Goal: Transaction & Acquisition: Purchase product/service

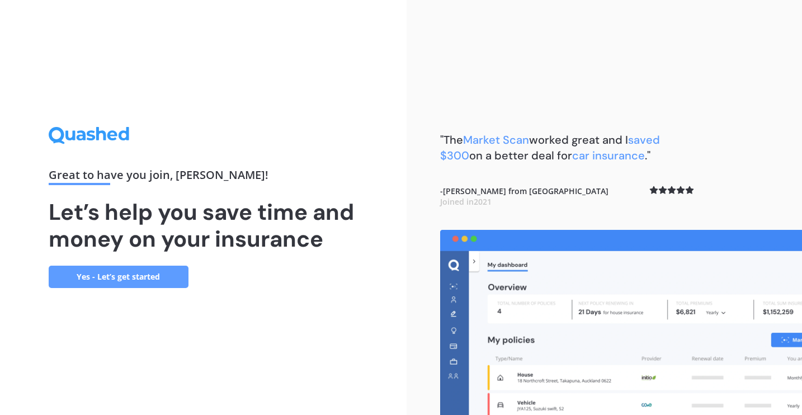
click at [115, 274] on link "Yes - Let’s get started" at bounding box center [119, 277] width 140 height 22
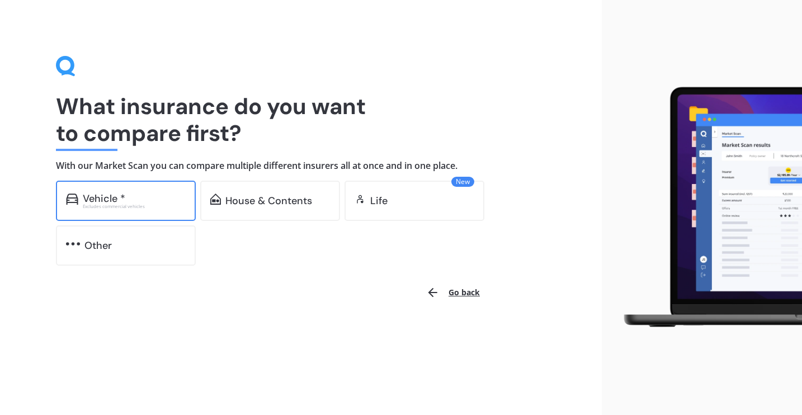
click at [125, 198] on div "Vehicle *" at bounding box center [134, 198] width 103 height 11
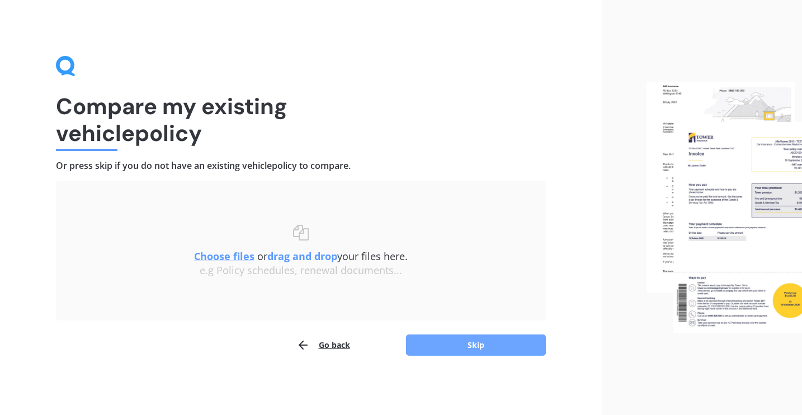
click at [442, 347] on button "Skip" at bounding box center [476, 344] width 140 height 21
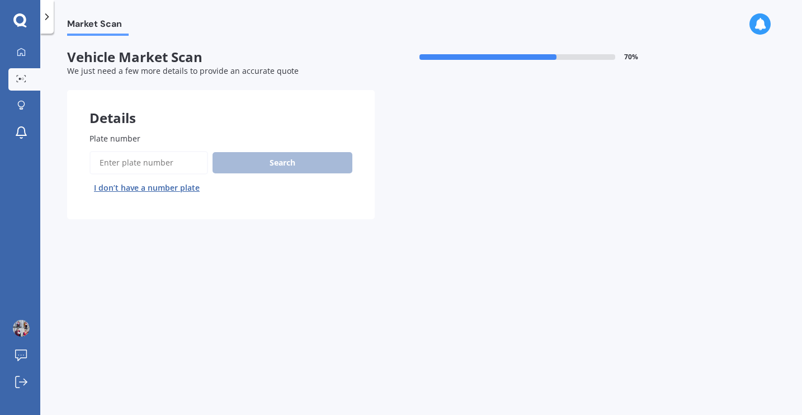
click at [125, 159] on input "Plate number" at bounding box center [148, 162] width 118 height 23
type input "ezl865"
click at [254, 157] on button "Search" at bounding box center [282, 162] width 140 height 21
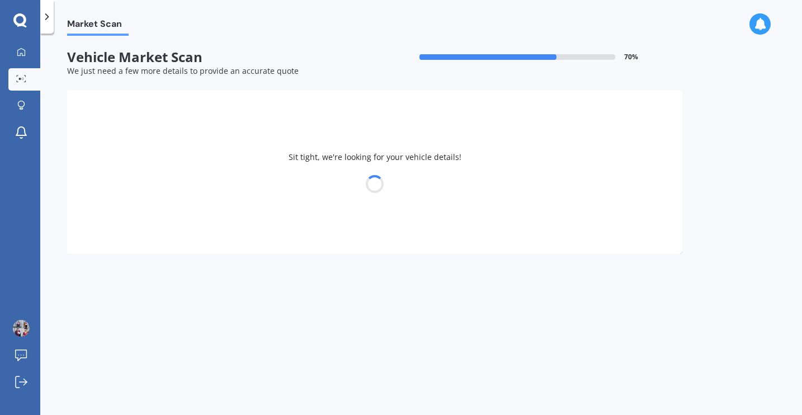
select select "SUZUKI"
select select "SWIFT"
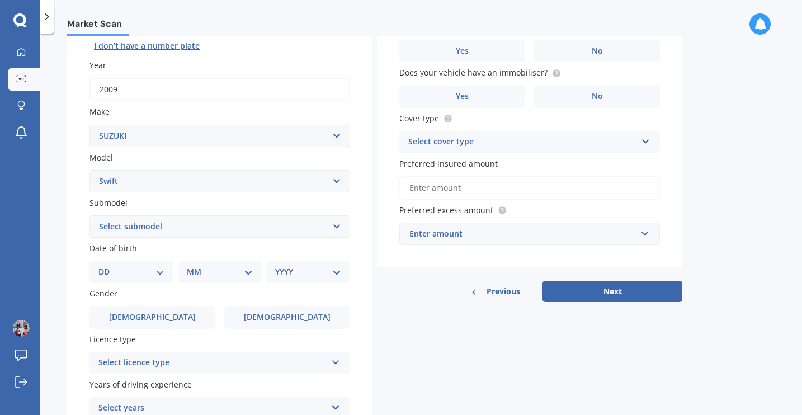
scroll to position [153, 0]
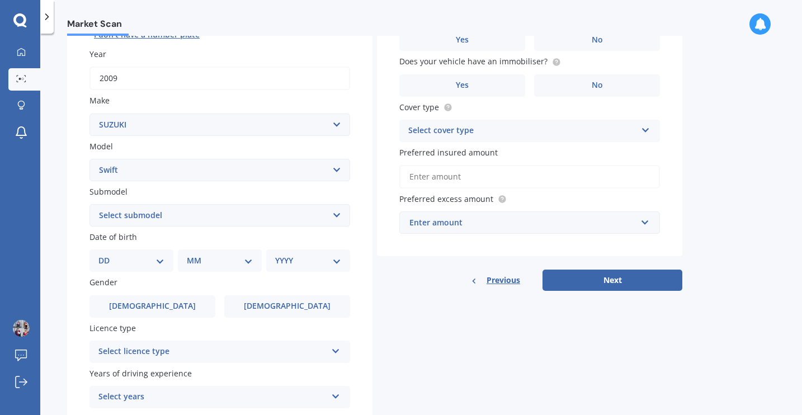
select select "01"
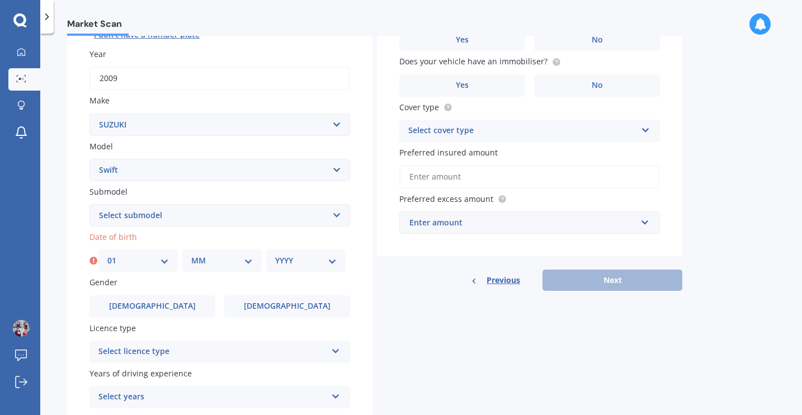
select select "08"
select select "1993"
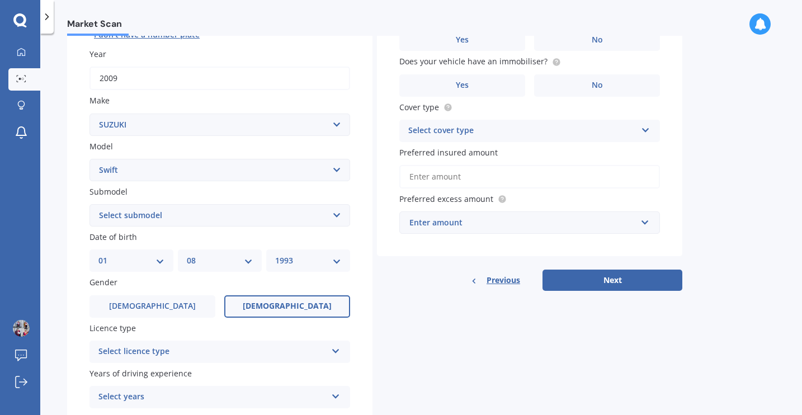
click at [251, 298] on label "Female" at bounding box center [287, 306] width 126 height 22
click at [0, 0] on input "Female" at bounding box center [0, 0] width 0 height 0
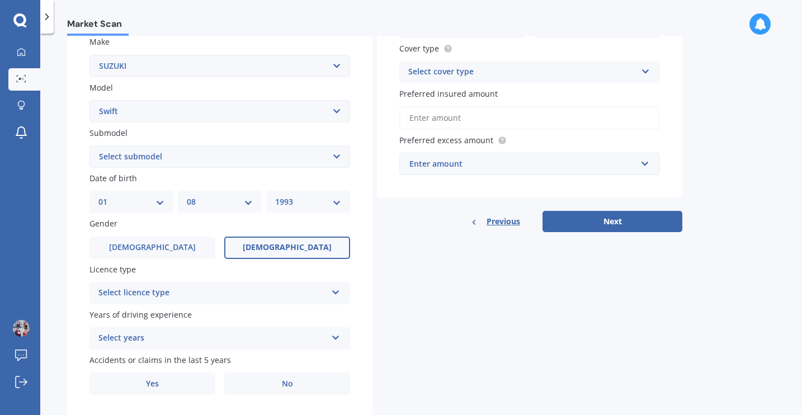
scroll to position [222, 0]
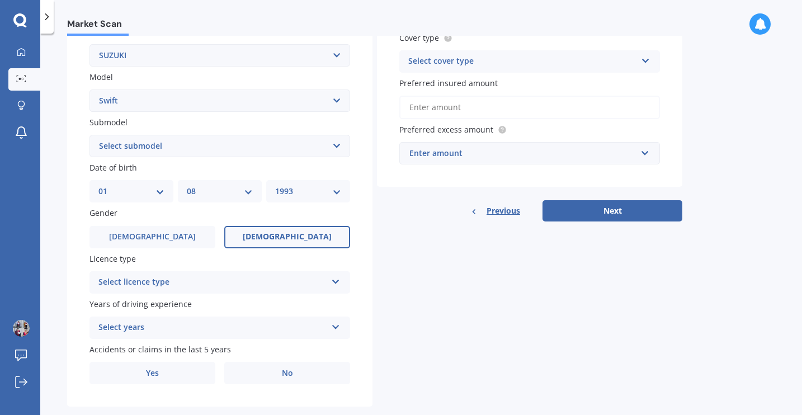
click at [217, 278] on div "Select licence type" at bounding box center [212, 282] width 228 height 13
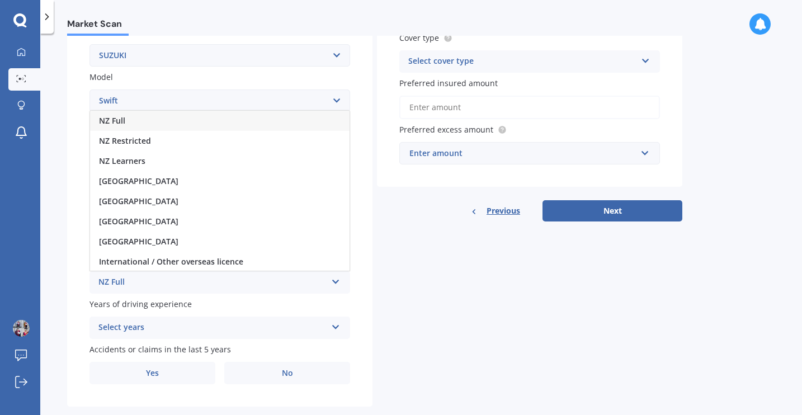
click at [129, 117] on div "NZ Full" at bounding box center [219, 121] width 259 height 20
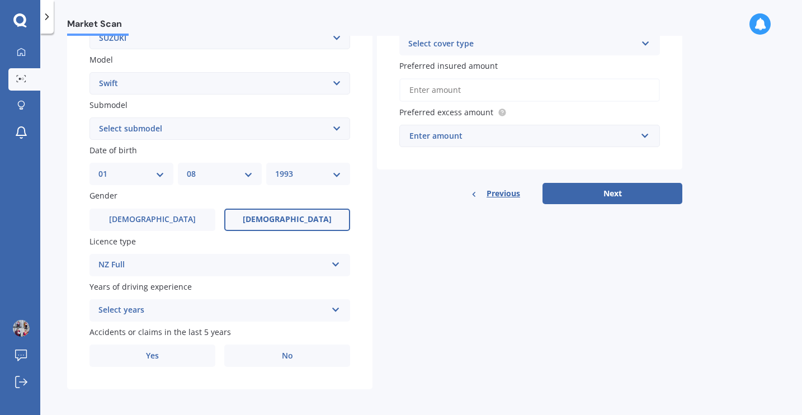
scroll to position [239, 0]
click at [141, 306] on div "Select years" at bounding box center [212, 310] width 228 height 13
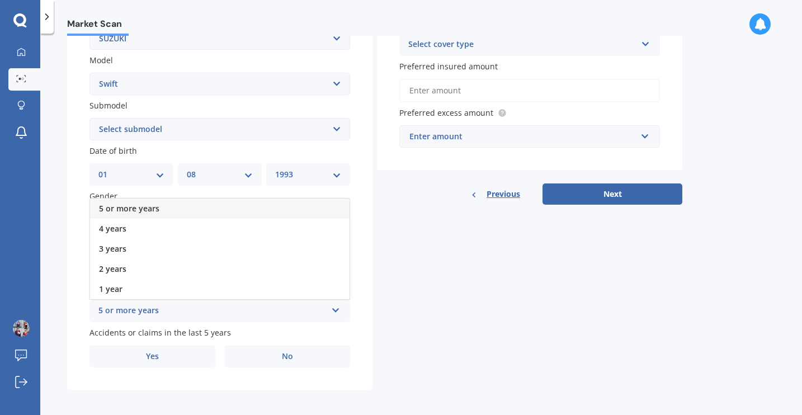
click at [135, 210] on div "5 or more years" at bounding box center [219, 208] width 259 height 20
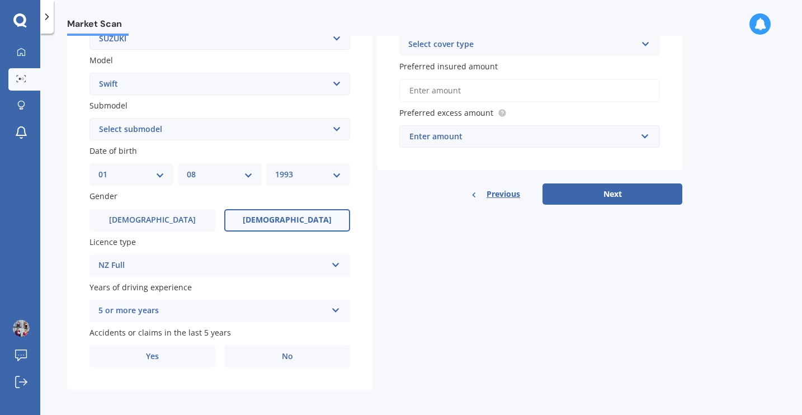
scroll to position [0, 0]
click at [287, 358] on label "No" at bounding box center [287, 356] width 126 height 22
click at [0, 0] on input "No" at bounding box center [0, 0] width 0 height 0
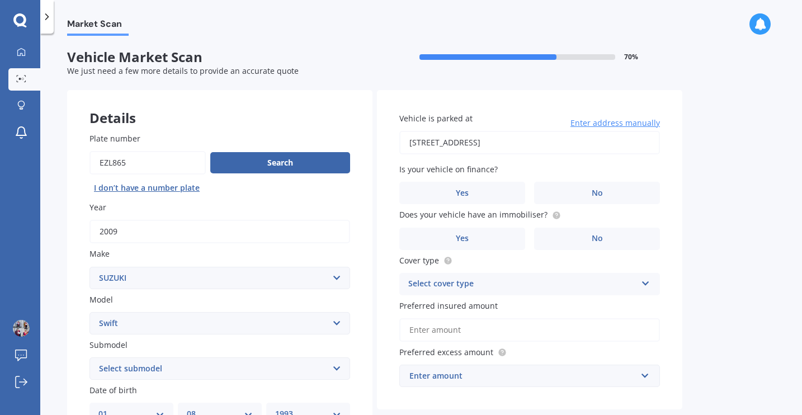
click at [506, 138] on input "4/38 Sherborne Drive, Rolleston 7615" at bounding box center [529, 142] width 260 height 23
drag, startPoint x: 551, startPoint y: 141, endPoint x: 471, endPoint y: 139, distance: 79.9
click at [471, 139] on input "4/38 Sherborne Drive, Rolleston 7615" at bounding box center [529, 142] width 260 height 23
type input "4/38 Sherborne Street, St Albans, Christchurch 8014"
click at [590, 190] on label "No" at bounding box center [597, 193] width 126 height 22
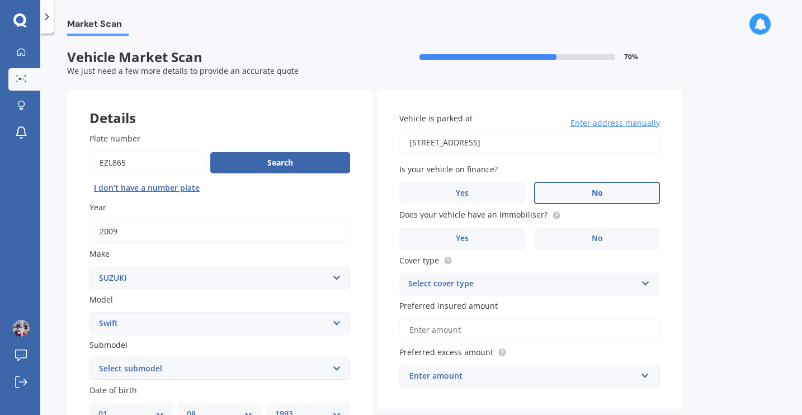
click at [0, 0] on input "No" at bounding box center [0, 0] width 0 height 0
click at [574, 234] on label "No" at bounding box center [597, 238] width 126 height 22
click at [0, 0] on input "No" at bounding box center [0, 0] width 0 height 0
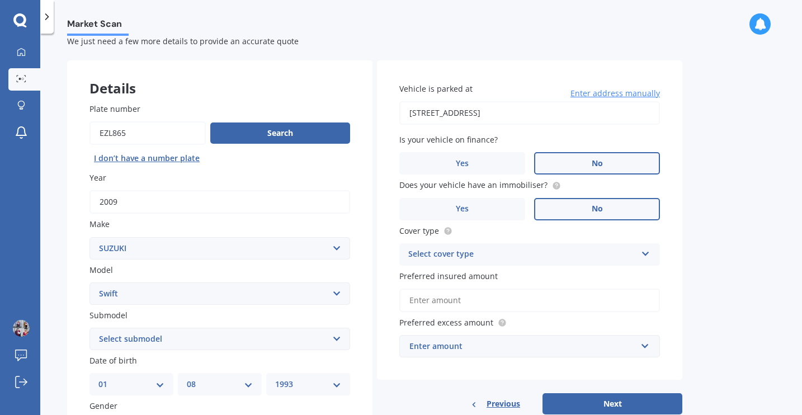
scroll to position [37, 0]
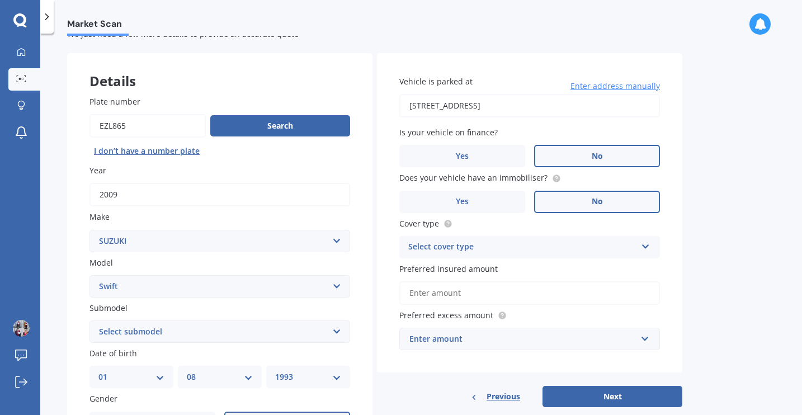
click at [561, 245] on div "Select cover type" at bounding box center [522, 246] width 228 height 13
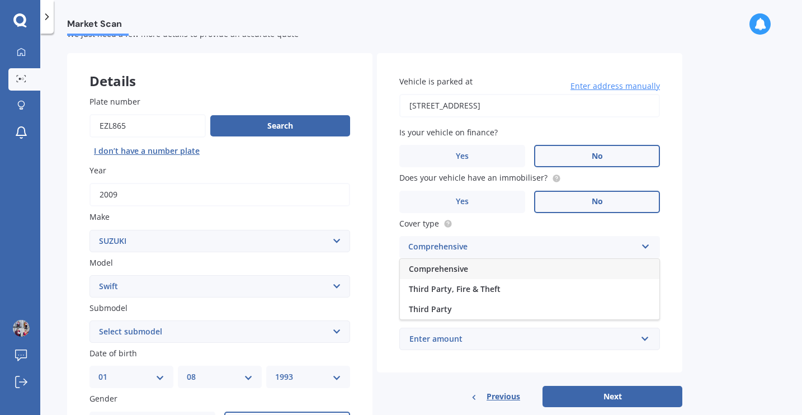
click at [481, 271] on div "Comprehensive" at bounding box center [529, 269] width 259 height 20
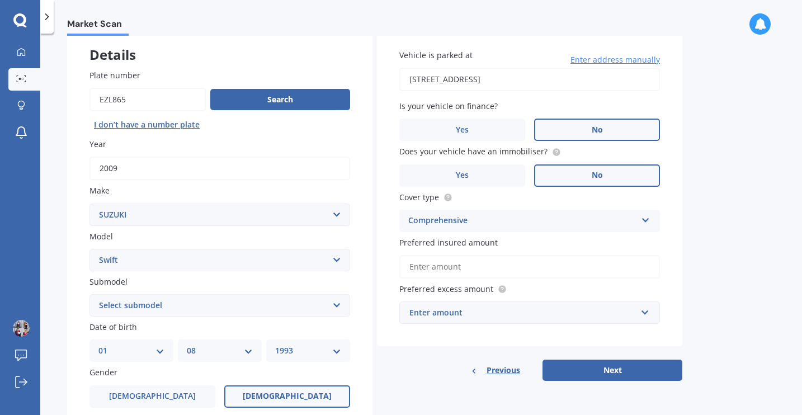
scroll to position [74, 0]
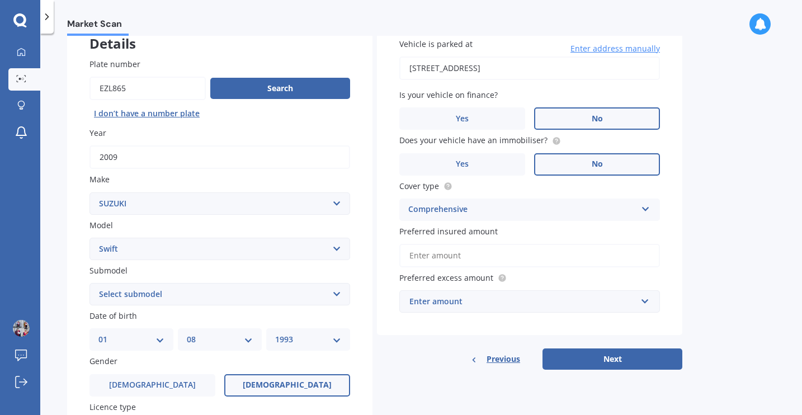
click at [511, 262] on input "Preferred insured amount" at bounding box center [529, 255] width 260 height 23
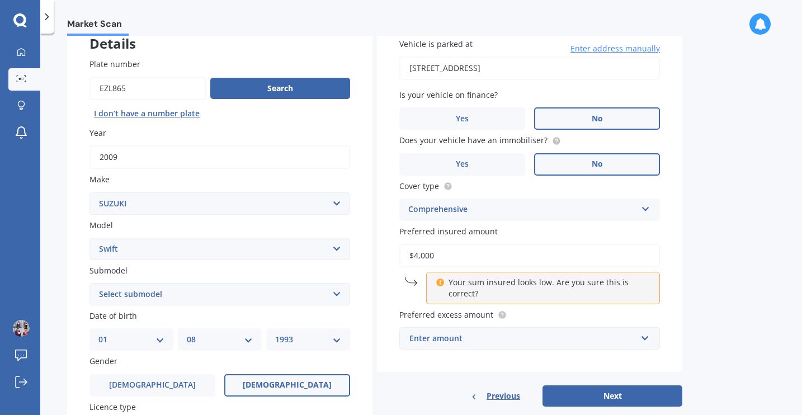
click at [548, 334] on div "Enter amount" at bounding box center [522, 338] width 227 height 12
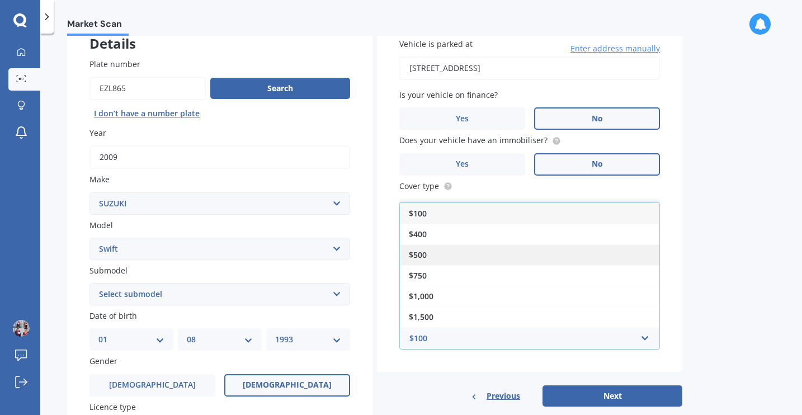
click at [425, 249] on span "$500" at bounding box center [418, 254] width 18 height 11
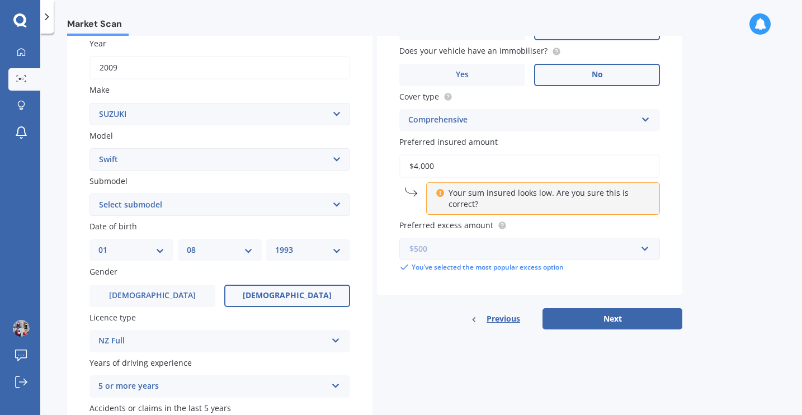
scroll to position [165, 0]
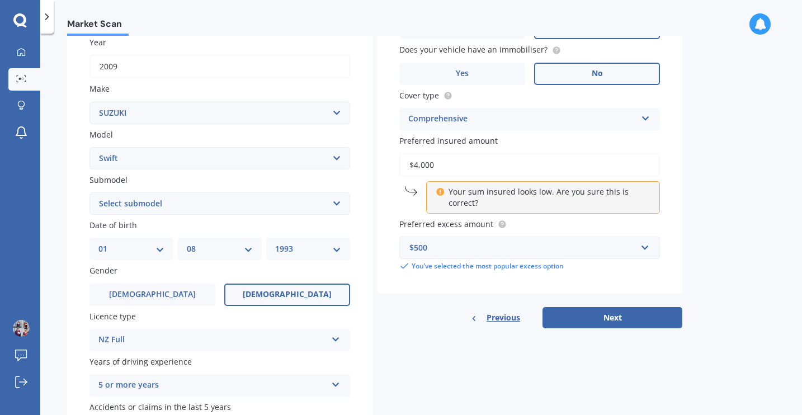
click at [429, 172] on input "$4,000" at bounding box center [529, 164] width 260 height 23
click at [424, 164] on input "$4,000" at bounding box center [529, 164] width 260 height 23
type input "$4,500"
click at [511, 168] on input "$4,500" at bounding box center [529, 164] width 260 height 23
click at [595, 315] on button "Next" at bounding box center [612, 317] width 140 height 21
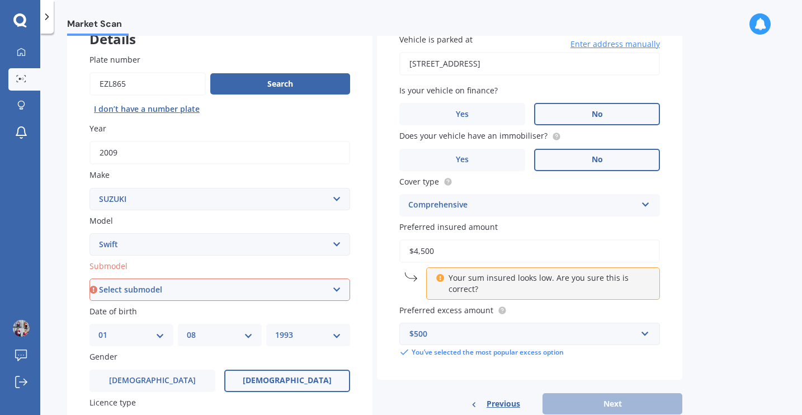
scroll to position [105, 0]
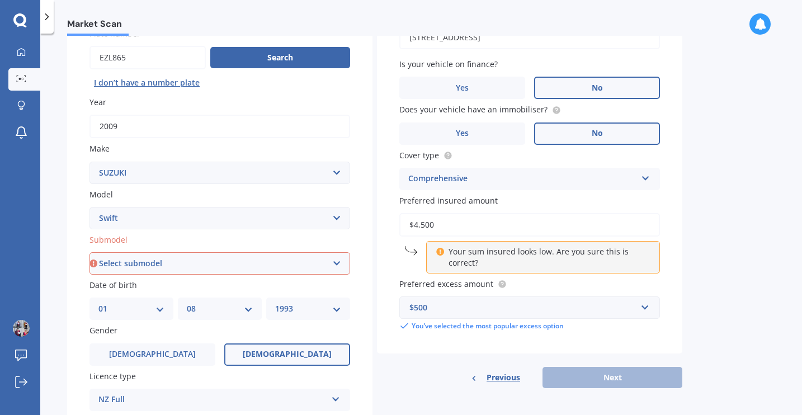
select select "GLX"
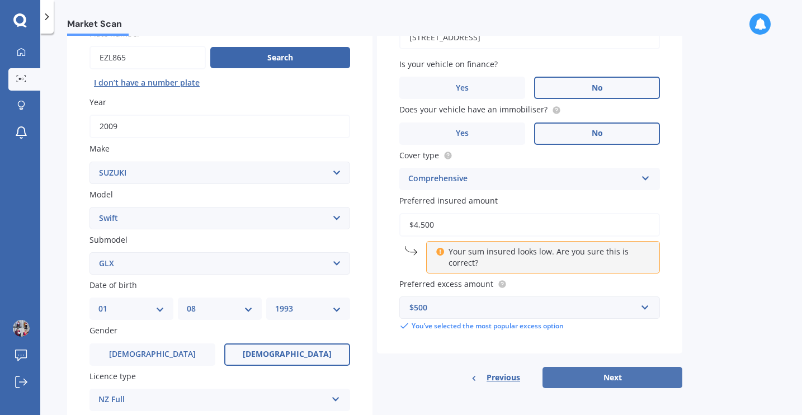
click at [640, 373] on button "Next" at bounding box center [612, 377] width 140 height 21
select select "01"
select select "08"
select select "1993"
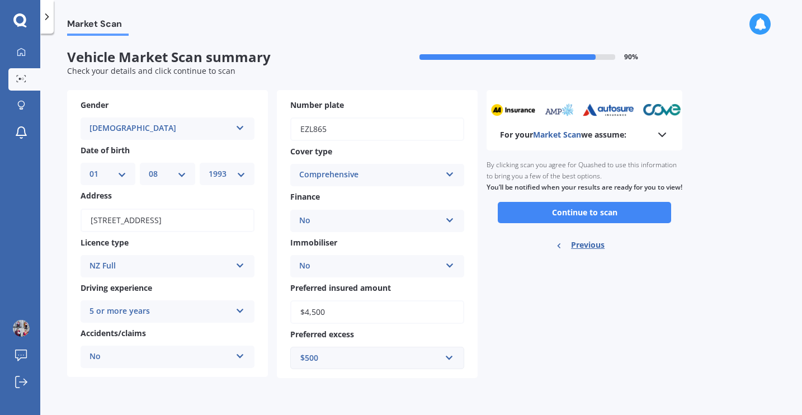
scroll to position [0, 0]
click at [603, 221] on button "Continue to scan" at bounding box center [583, 212] width 173 height 21
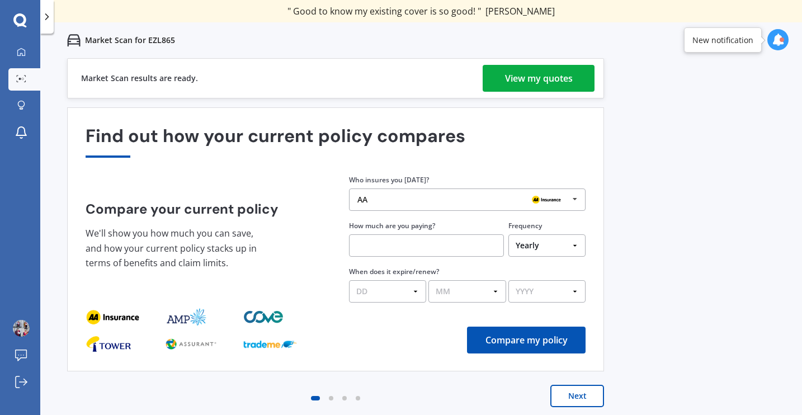
click at [528, 77] on div "View my quotes" at bounding box center [539, 78] width 68 height 27
